Goal: Entertainment & Leisure: Consume media (video, audio)

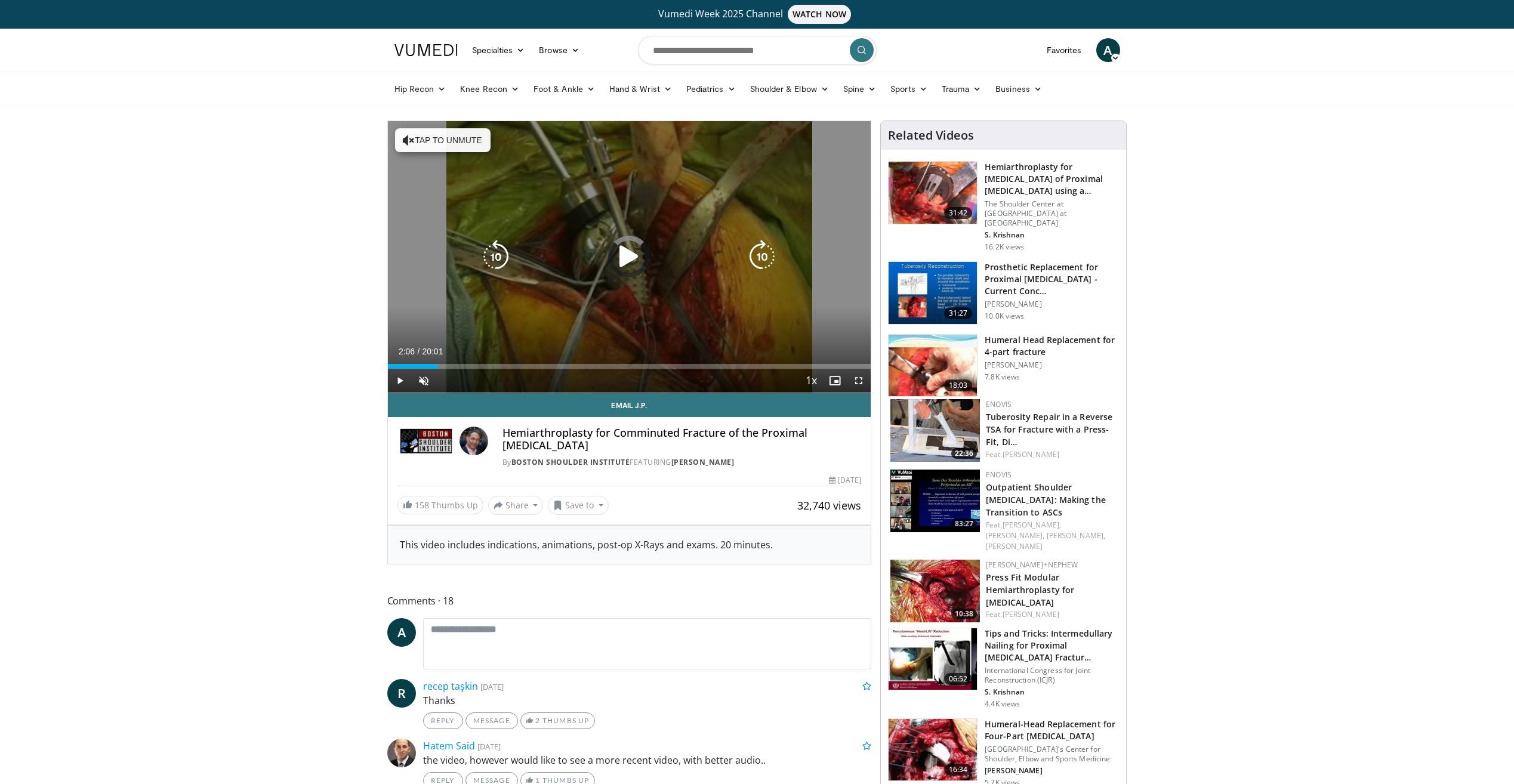
drag, startPoint x: 438, startPoint y: 360, endPoint x: 636, endPoint y: 357, distance: 198.0
click at [636, 358] on div "Loaded : 3.32% 07:44 08:43" at bounding box center [630, 363] width 484 height 12
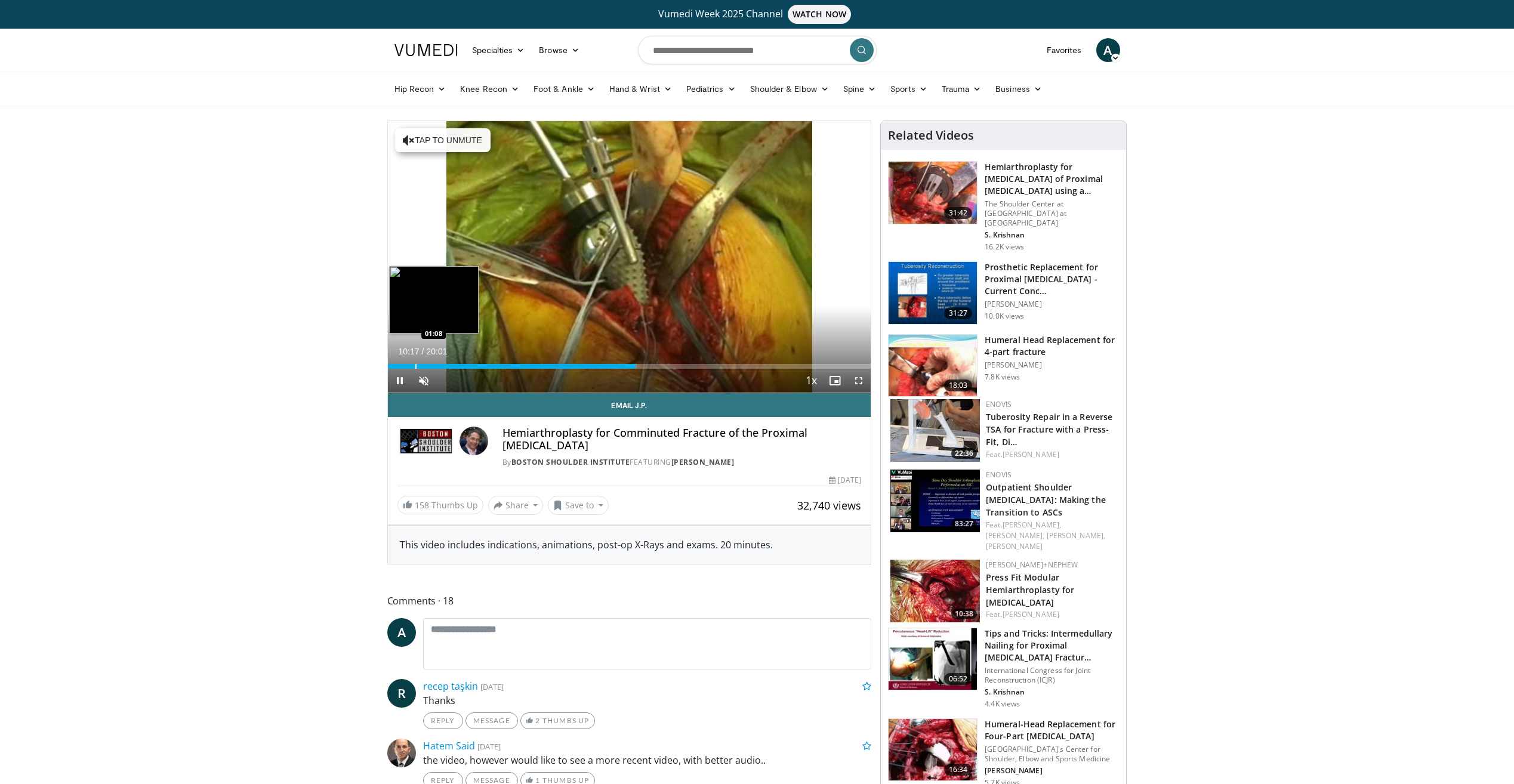
click at [416, 367] on div "Progress Bar" at bounding box center [416, 366] width 2 height 5
drag, startPoint x: 415, startPoint y: 367, endPoint x: 384, endPoint y: 366, distance: 31.0
click at [402, 365] on div "Progress Bar" at bounding box center [403, 366] width 2 height 5
click at [410, 369] on span "Video Player" at bounding box center [400, 380] width 24 height 24
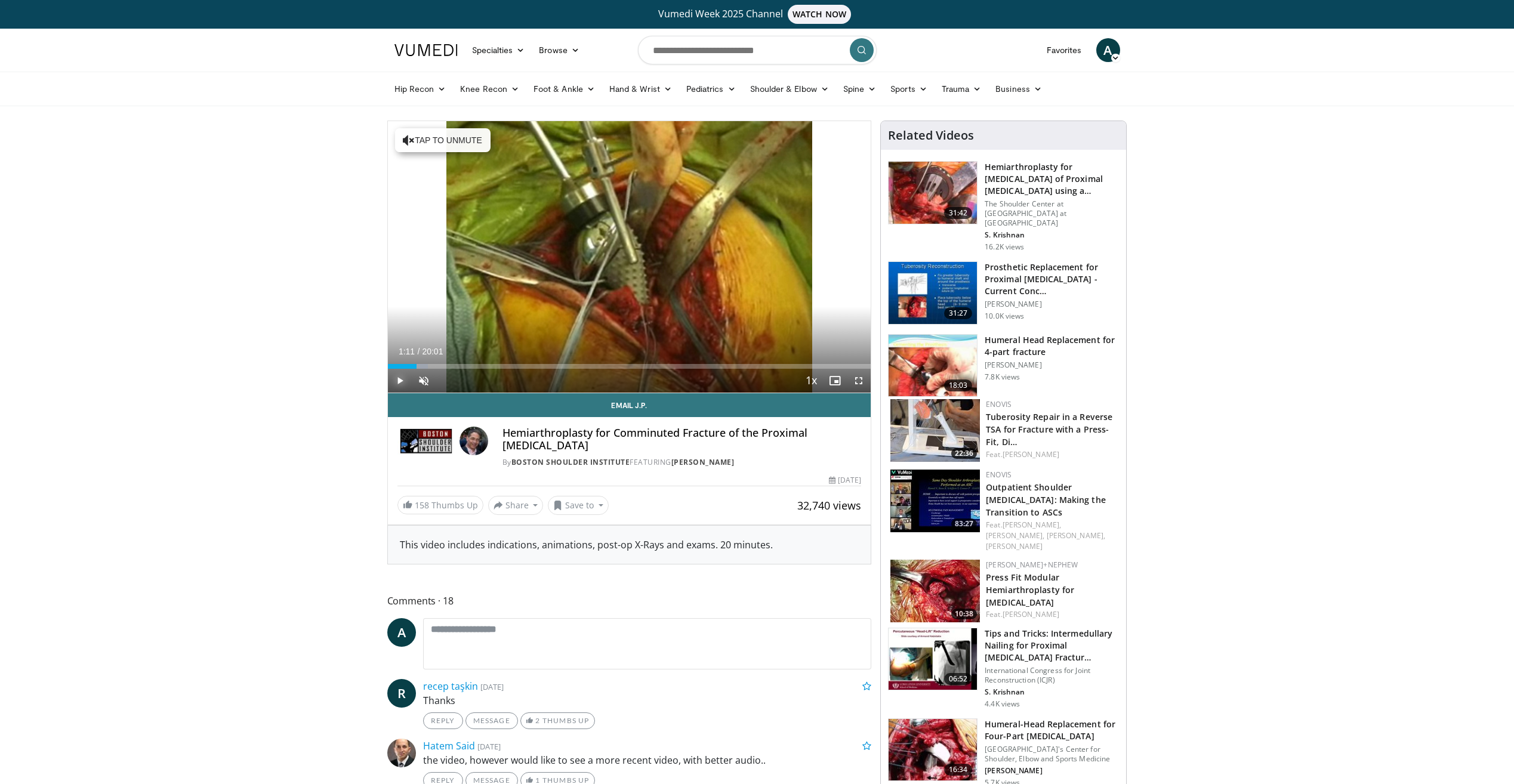
click at [416, 365] on div "Progress Bar" at bounding box center [416, 366] width 2 height 5
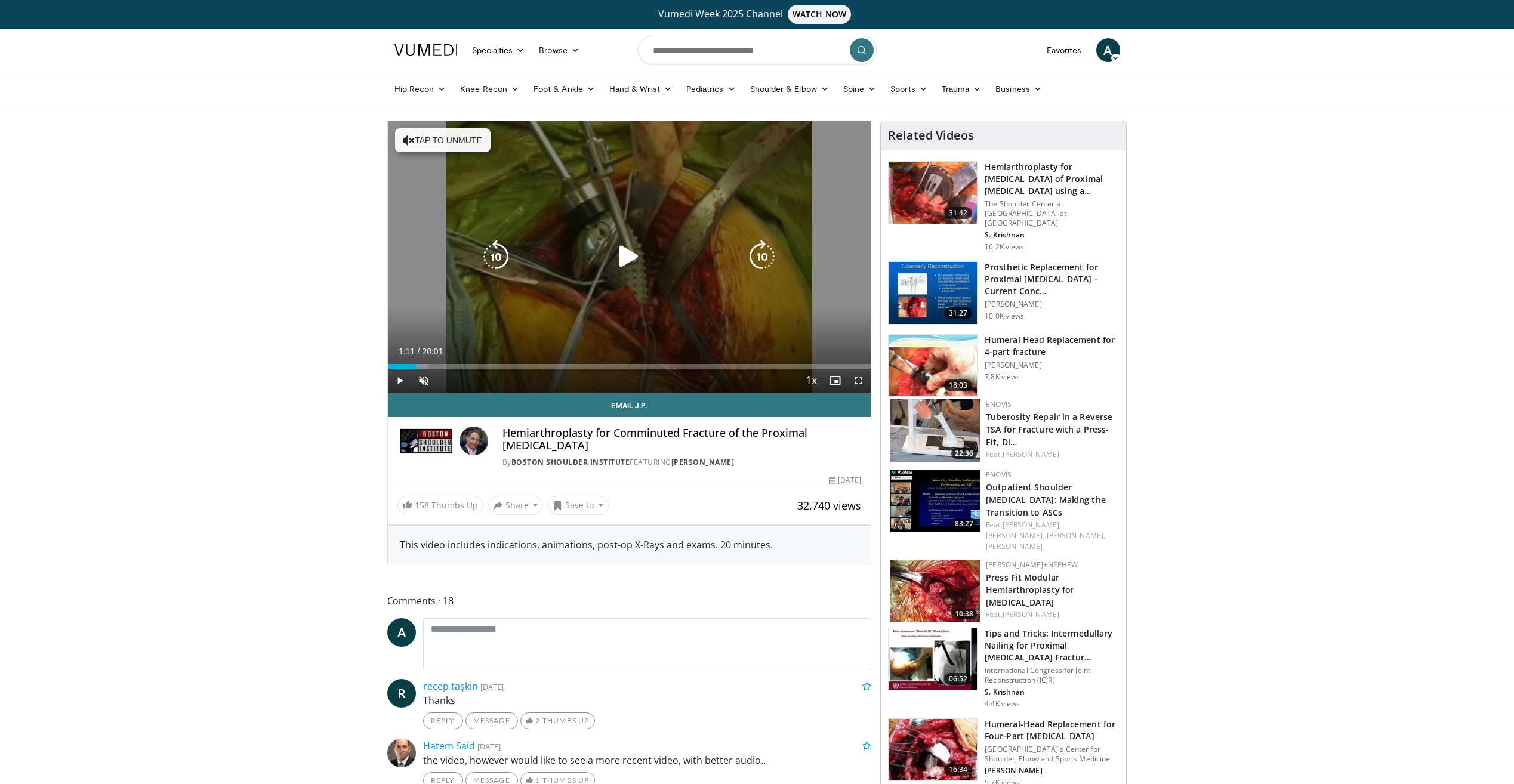
click at [573, 299] on div "10 seconds Tap to unmute" at bounding box center [630, 257] width 484 height 272
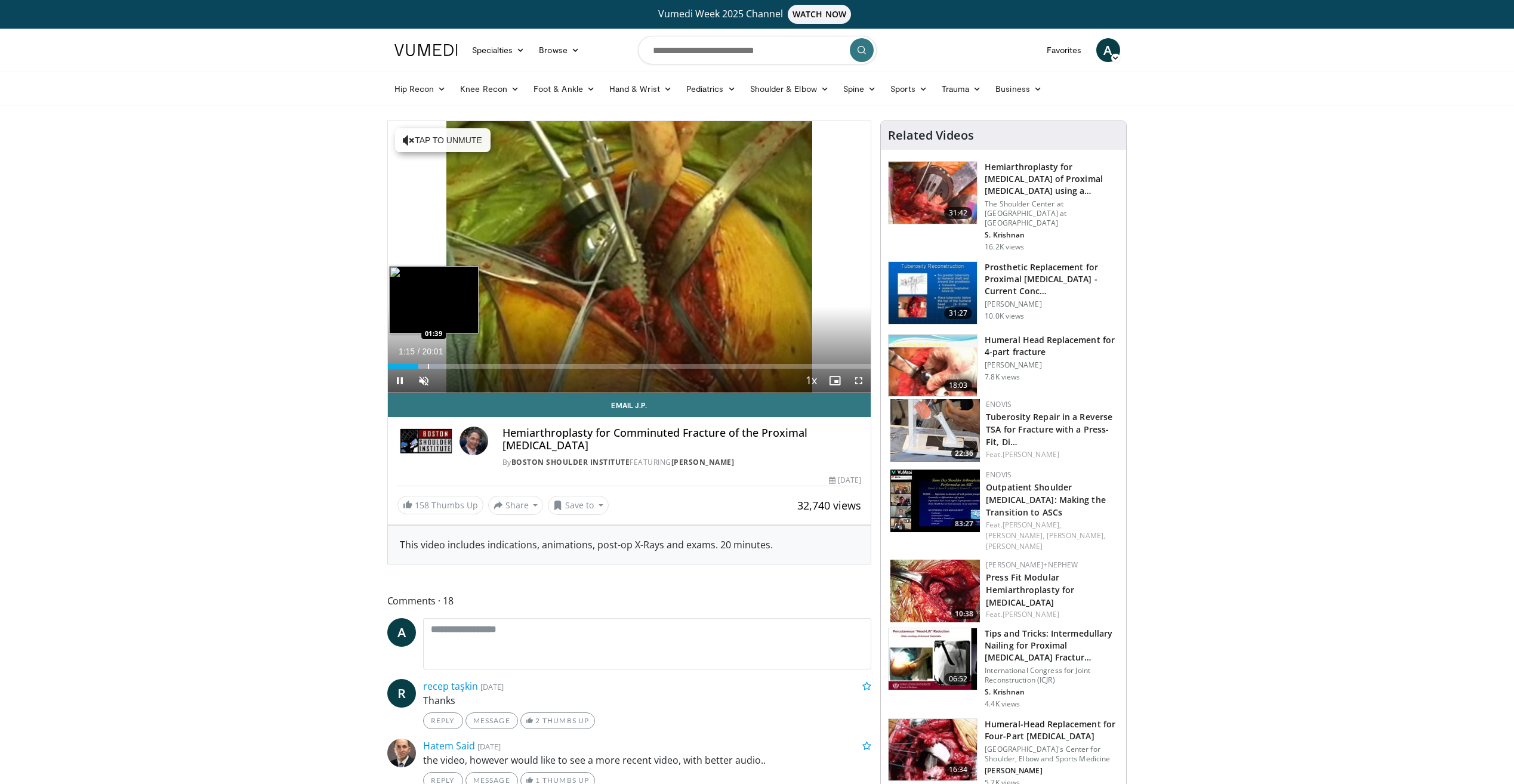
click at [428, 363] on div "10 seconds Tap to unmute" at bounding box center [630, 257] width 484 height 272
click at [438, 365] on div "Progress Bar" at bounding box center [439, 366] width 2 height 5
click at [429, 366] on div "01:43" at bounding box center [409, 366] width 41 height 5
click at [417, 368] on div "01:43" at bounding box center [409, 366] width 41 height 5
click at [415, 368] on div "Loaded : 0.00% 01:11 01:08" at bounding box center [630, 366] width 484 height 5
